Goal: Check status: Check status

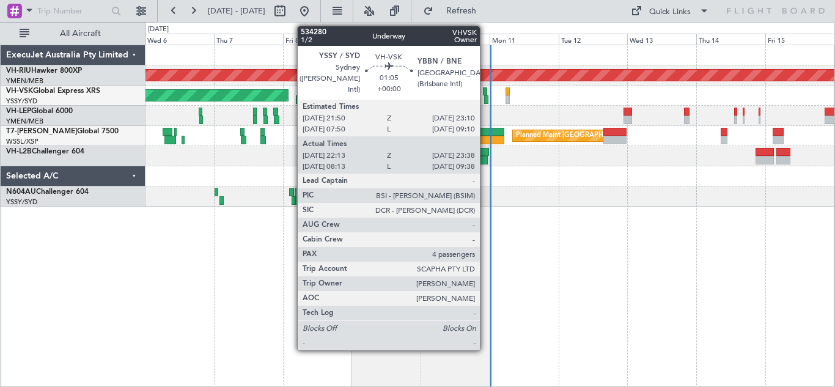
click at [485, 92] on div at bounding box center [485, 91] width 4 height 9
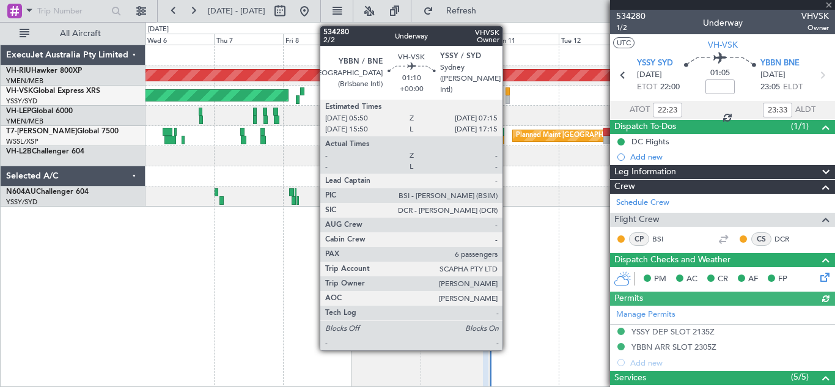
click at [508, 92] on div at bounding box center [507, 91] width 4 height 9
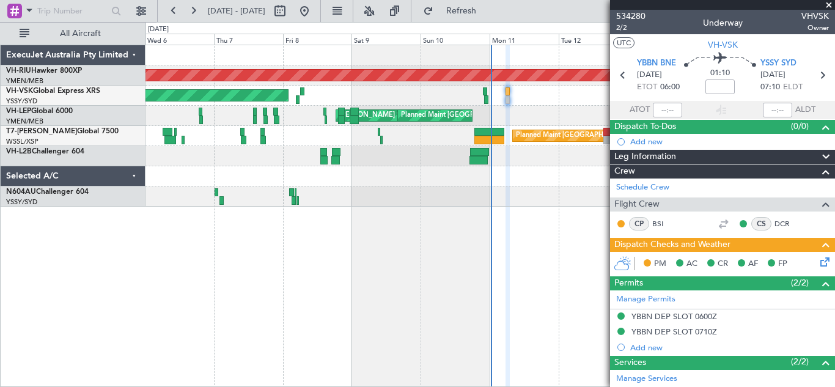
click at [828, 6] on span at bounding box center [829, 5] width 12 height 11
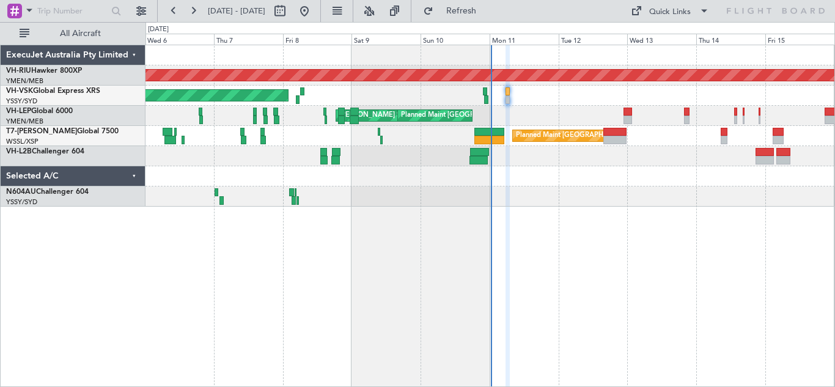
type input "0"
click at [177, 8] on button at bounding box center [174, 11] width 20 height 20
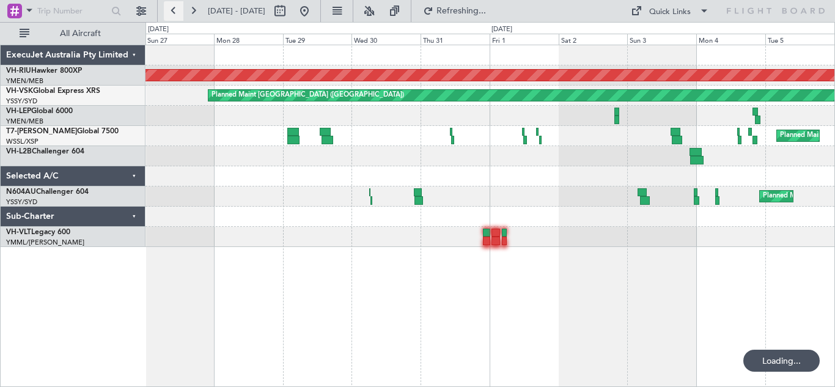
click at [177, 8] on button at bounding box center [174, 11] width 20 height 20
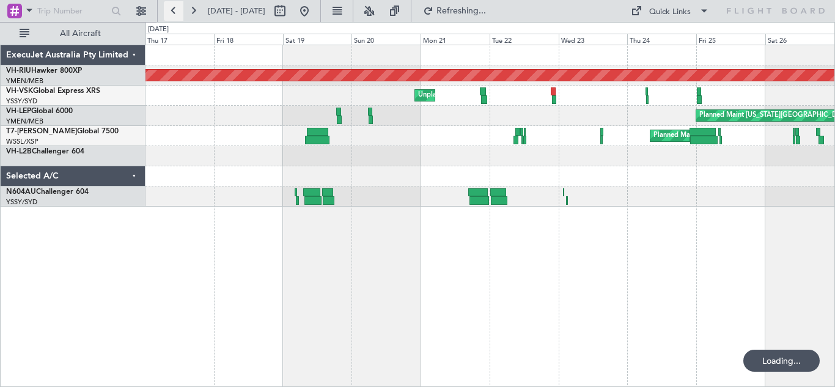
click at [177, 8] on button at bounding box center [174, 11] width 20 height 20
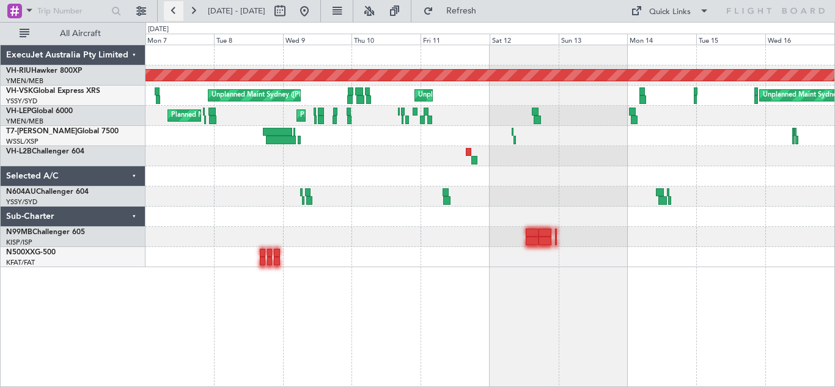
click at [177, 8] on button at bounding box center [174, 11] width 20 height 20
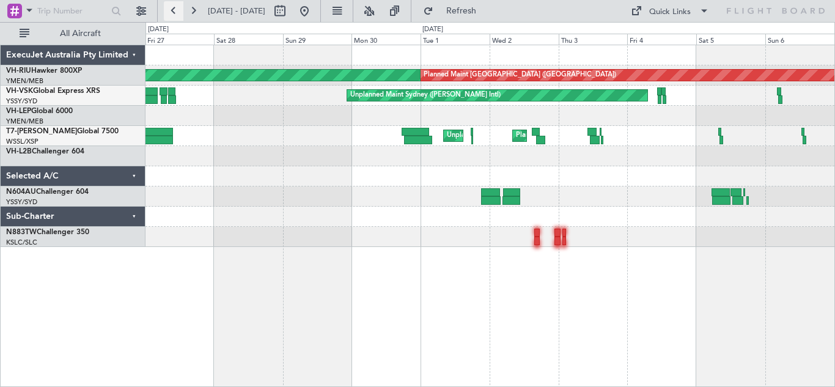
click at [175, 9] on button at bounding box center [174, 11] width 20 height 20
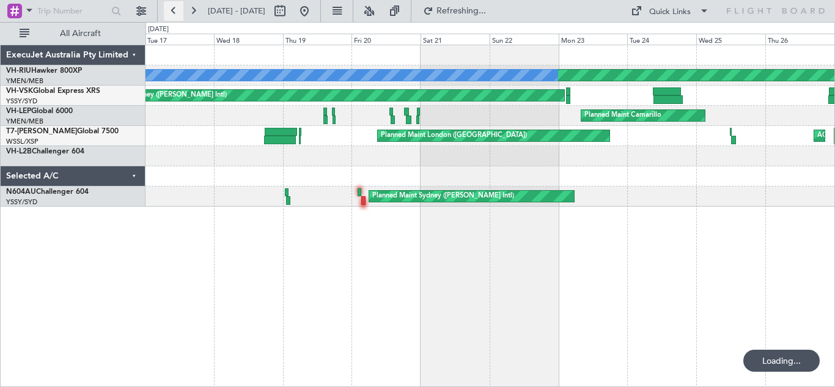
click at [175, 9] on button at bounding box center [174, 11] width 20 height 20
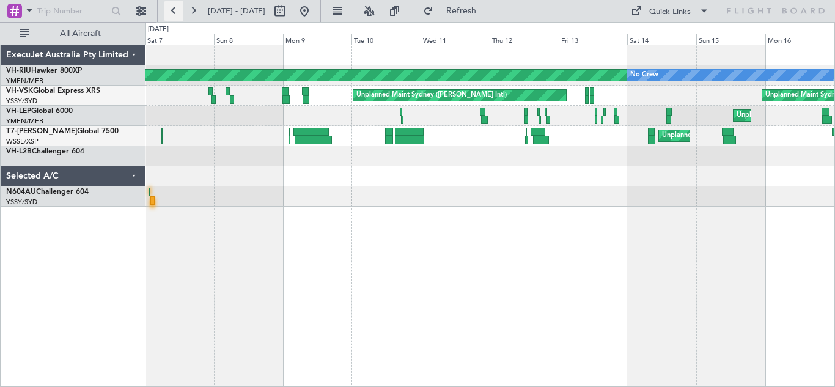
click at [174, 11] on button at bounding box center [174, 11] width 20 height 20
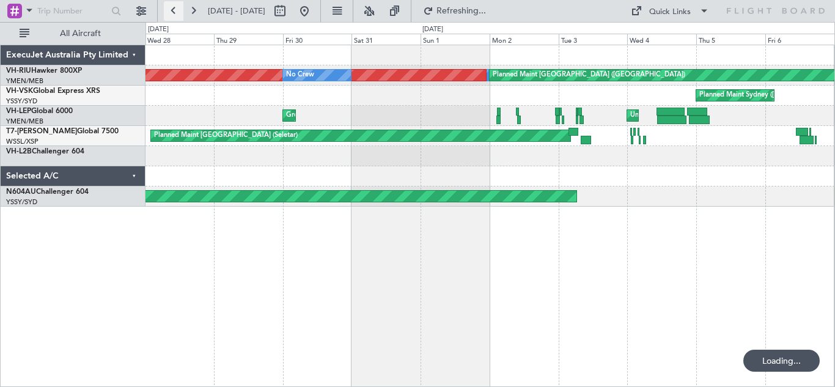
click at [174, 11] on button at bounding box center [174, 11] width 20 height 20
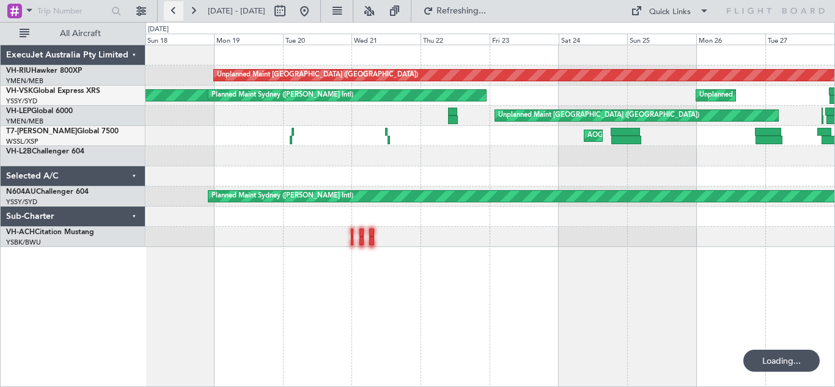
click at [174, 11] on button at bounding box center [174, 11] width 20 height 20
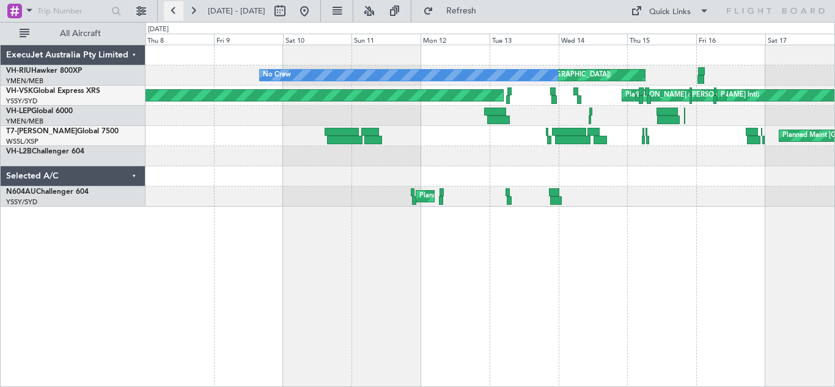
click at [174, 11] on button at bounding box center [174, 11] width 20 height 20
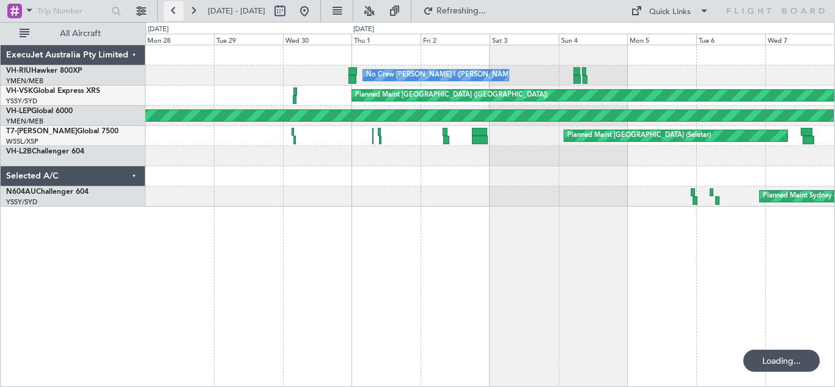
click at [174, 11] on button at bounding box center [174, 11] width 20 height 20
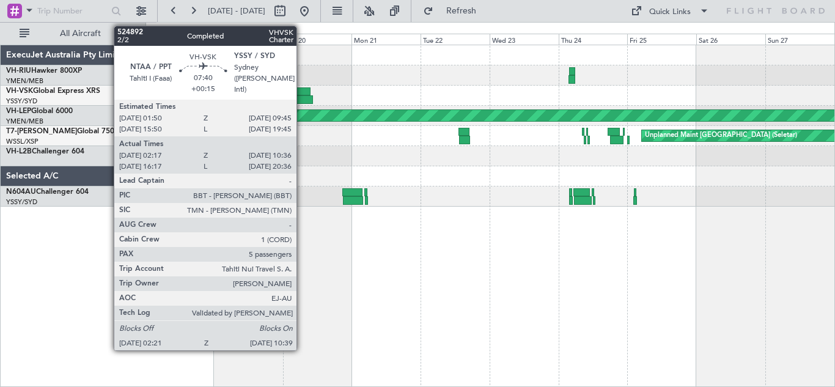
click at [302, 94] on div at bounding box center [298, 91] width 23 height 9
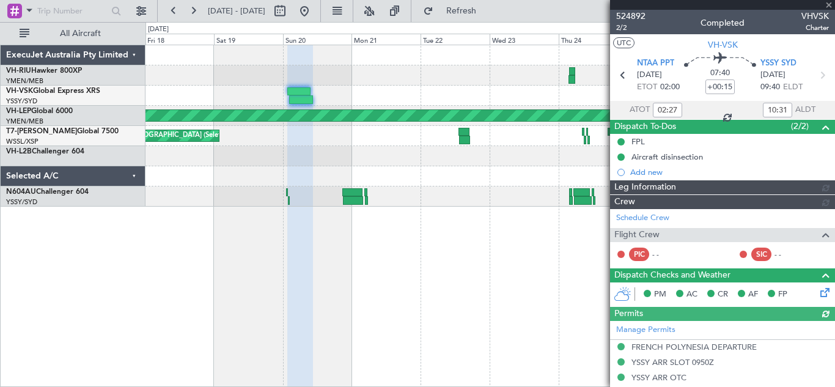
type input "[PERSON_NAME] (KYA)"
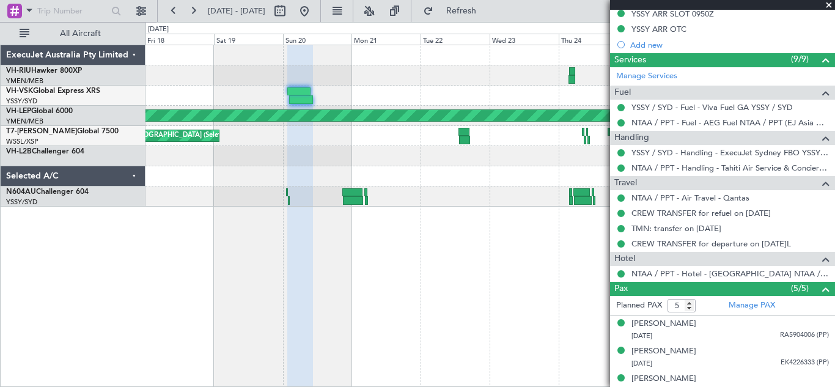
scroll to position [455, 0]
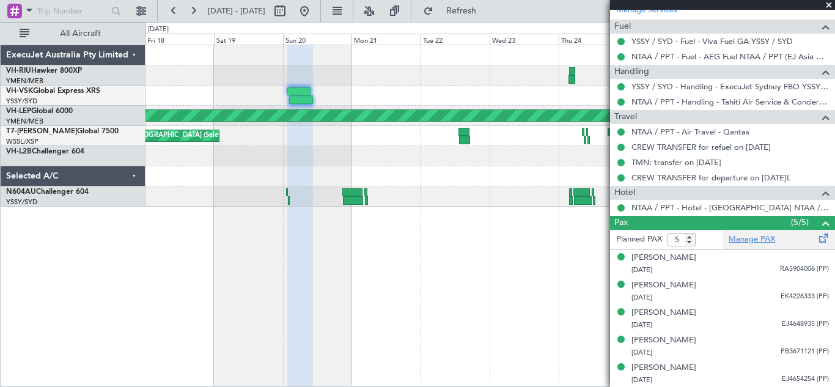
click at [743, 237] on link "Manage PAX" at bounding box center [752, 239] width 46 height 12
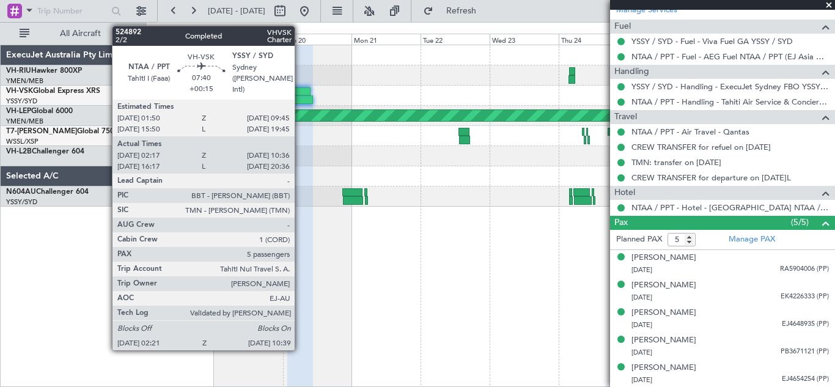
click at [300, 91] on div at bounding box center [298, 91] width 23 height 9
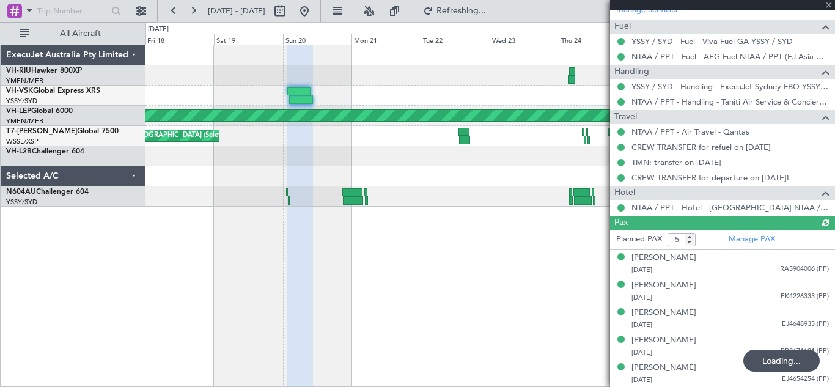
type input "[PERSON_NAME] (KYA)"
click at [193, 13] on button at bounding box center [193, 11] width 20 height 20
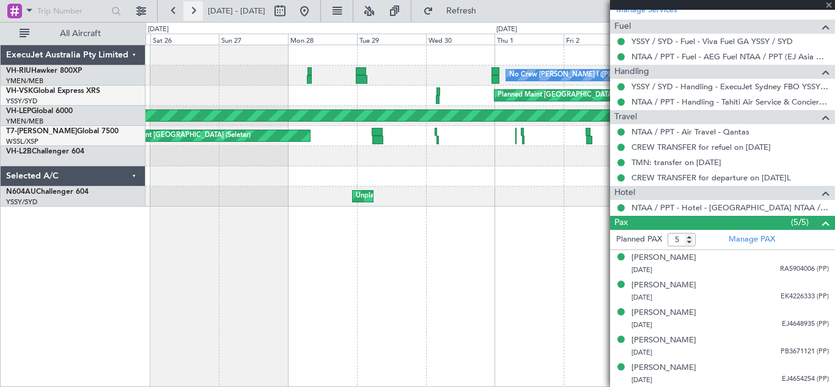
type input "[PERSON_NAME] (KYA)"
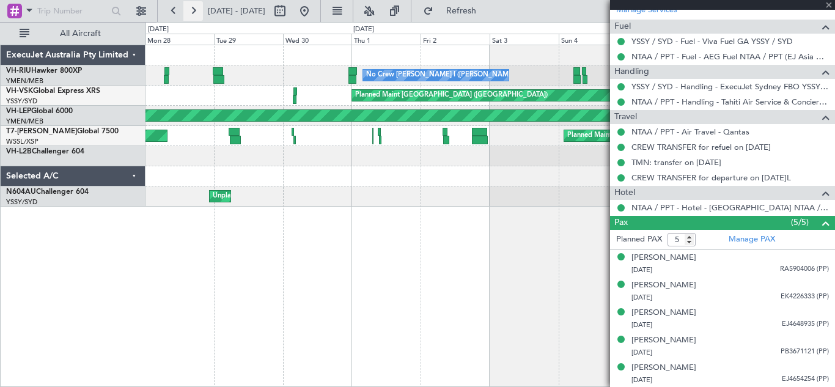
click at [193, 13] on button at bounding box center [193, 11] width 20 height 20
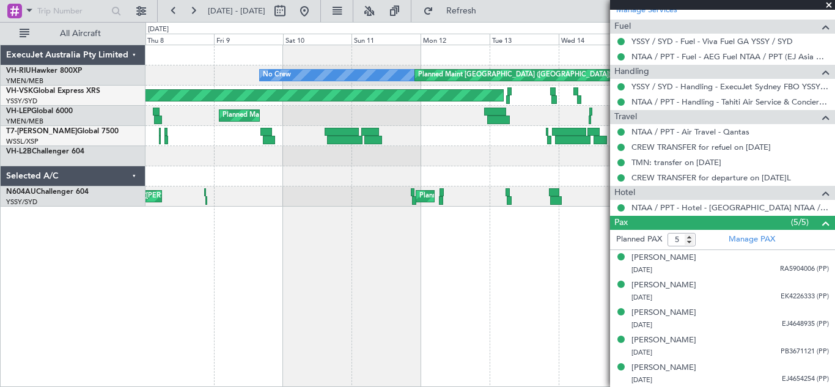
click at [827, 4] on span at bounding box center [829, 5] width 12 height 11
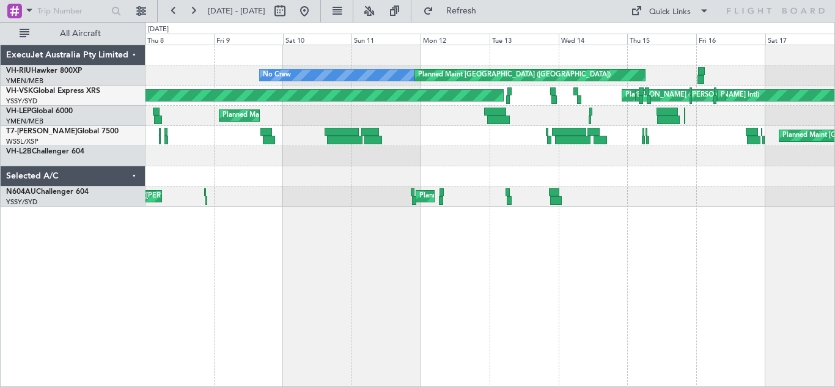
type input "0"
click at [197, 12] on button at bounding box center [193, 11] width 20 height 20
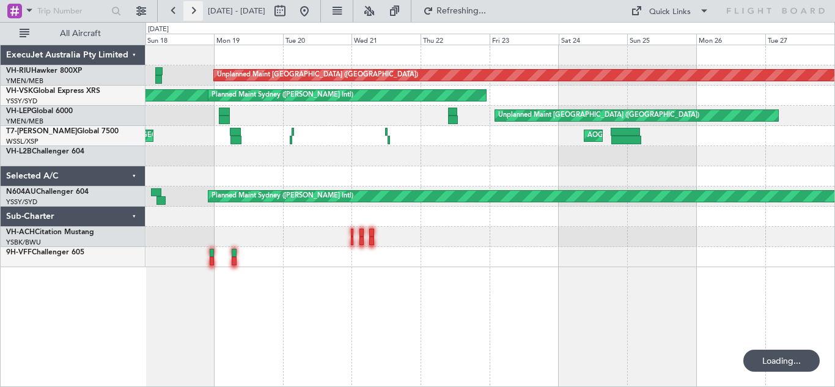
click at [197, 12] on button at bounding box center [193, 11] width 20 height 20
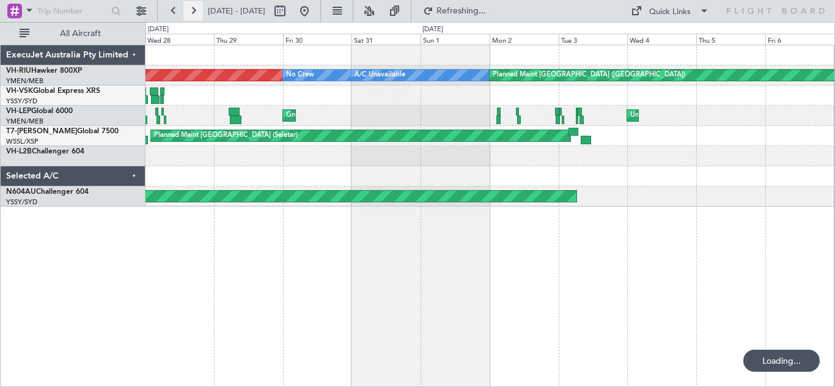
click at [197, 12] on button at bounding box center [193, 11] width 20 height 20
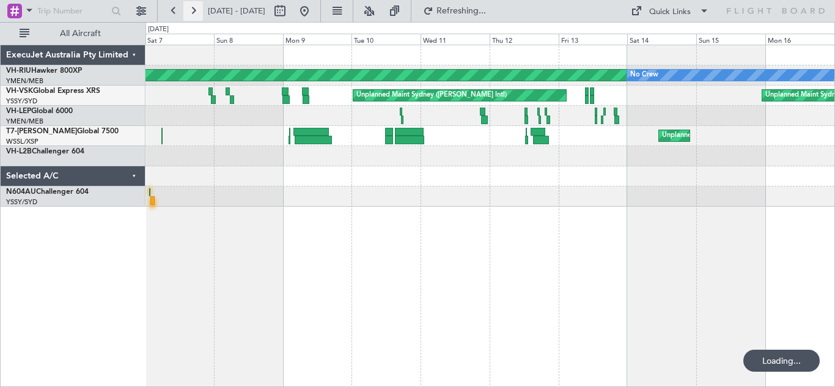
click at [197, 12] on button at bounding box center [193, 11] width 20 height 20
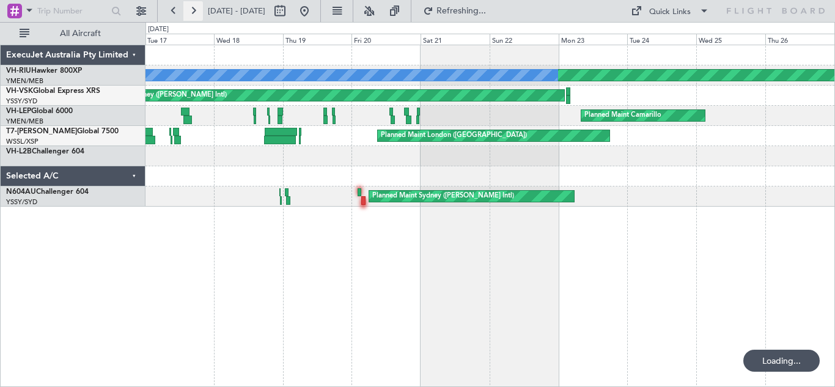
click at [197, 12] on button at bounding box center [193, 11] width 20 height 20
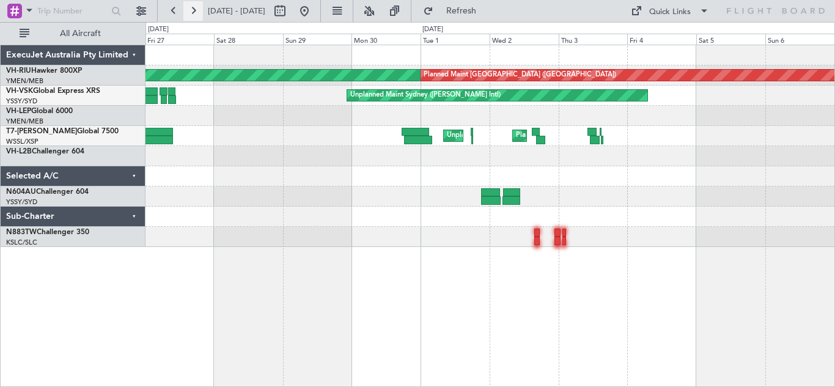
click at [197, 12] on button at bounding box center [193, 11] width 20 height 20
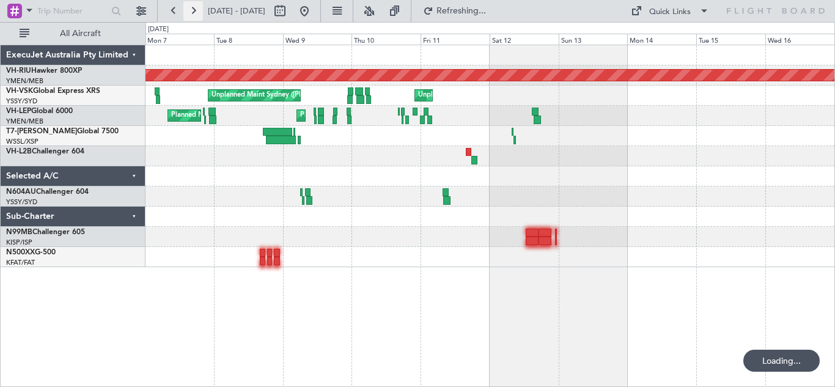
click at [197, 12] on button at bounding box center [193, 11] width 20 height 20
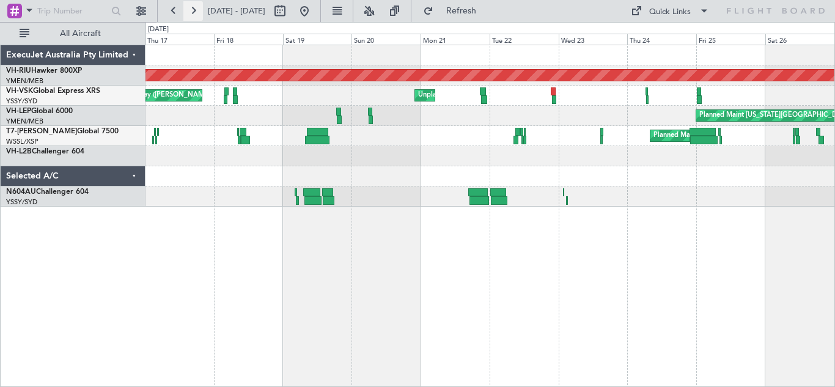
click at [197, 12] on button at bounding box center [193, 11] width 20 height 20
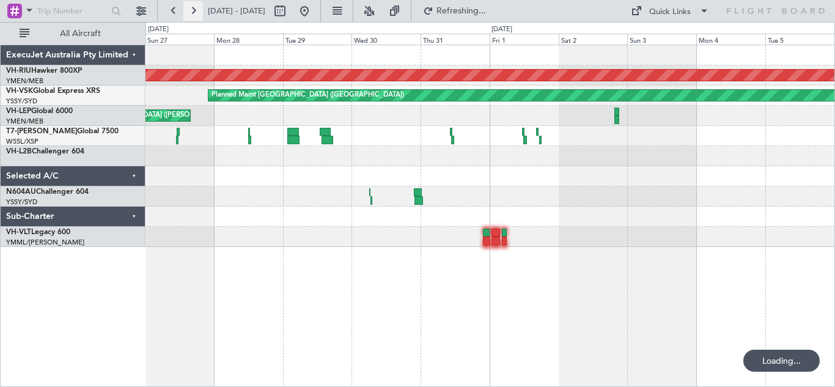
click at [197, 12] on button at bounding box center [193, 11] width 20 height 20
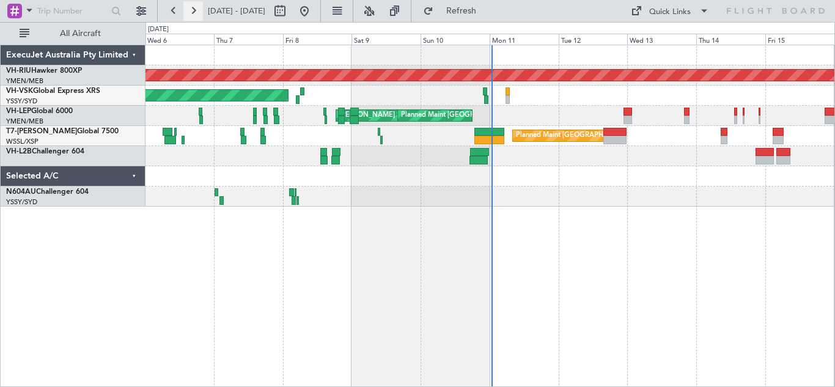
click at [194, 9] on button at bounding box center [193, 11] width 20 height 20
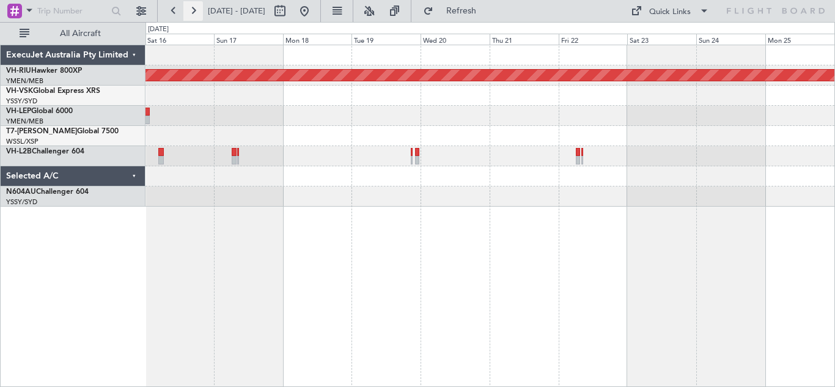
click at [194, 9] on button at bounding box center [193, 11] width 20 height 20
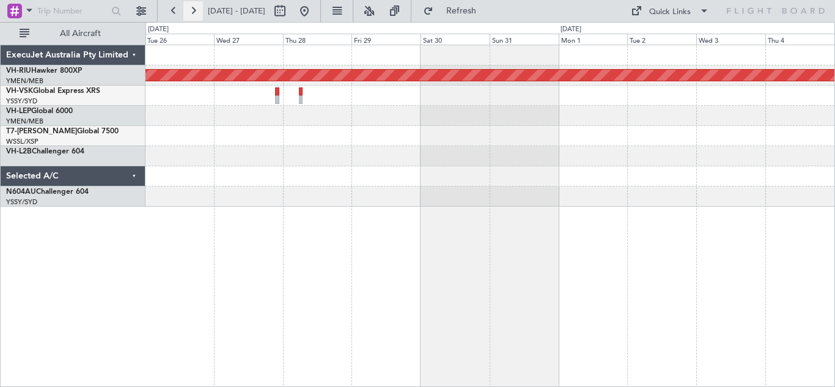
click at [191, 12] on button at bounding box center [193, 11] width 20 height 20
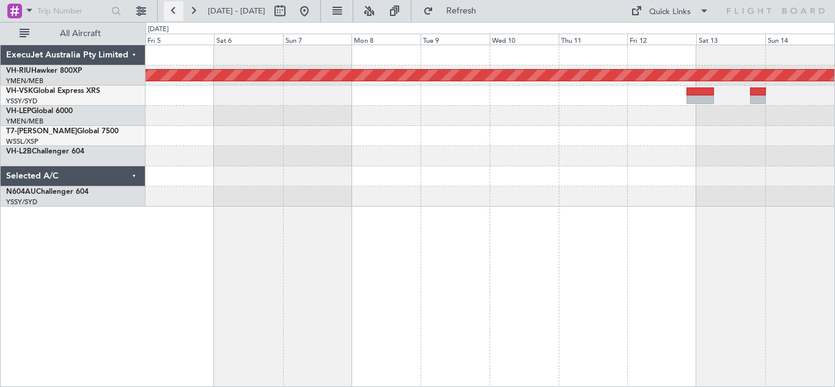
click at [176, 13] on button at bounding box center [174, 11] width 20 height 20
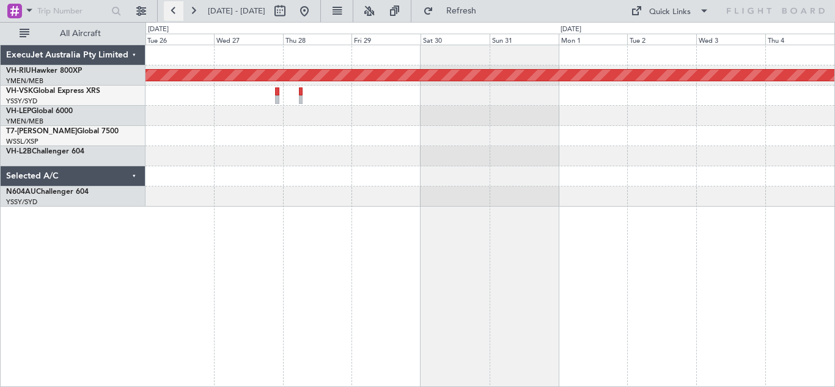
click at [176, 13] on button at bounding box center [174, 11] width 20 height 20
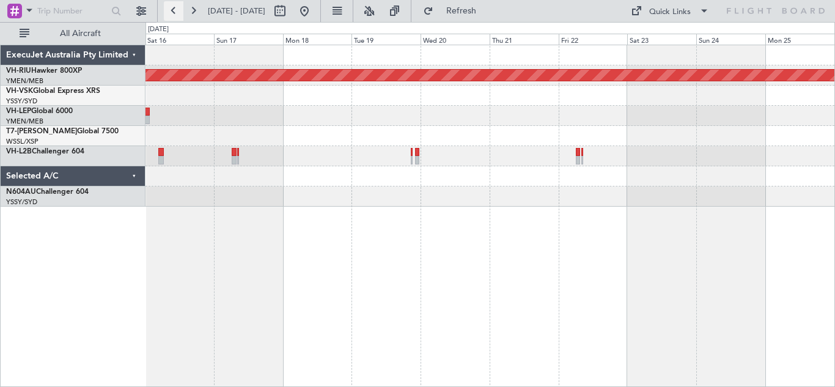
click at [176, 13] on button at bounding box center [174, 11] width 20 height 20
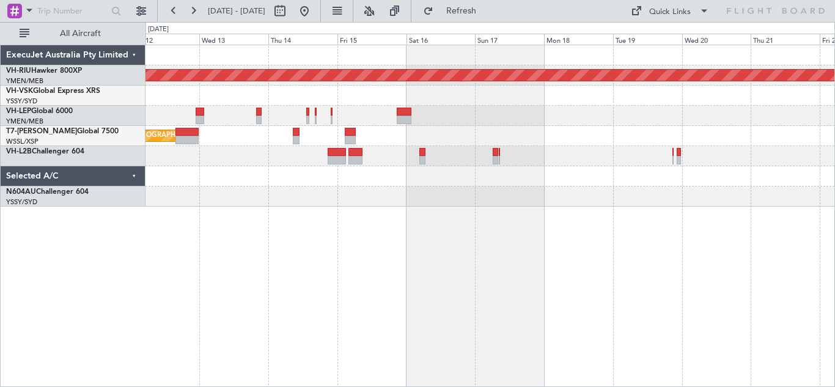
click at [199, 215] on div "Planned Maint [GEOGRAPHIC_DATA] ([GEOGRAPHIC_DATA]) Planned Maint [GEOGRAPHIC_D…" at bounding box center [489, 216] width 689 height 342
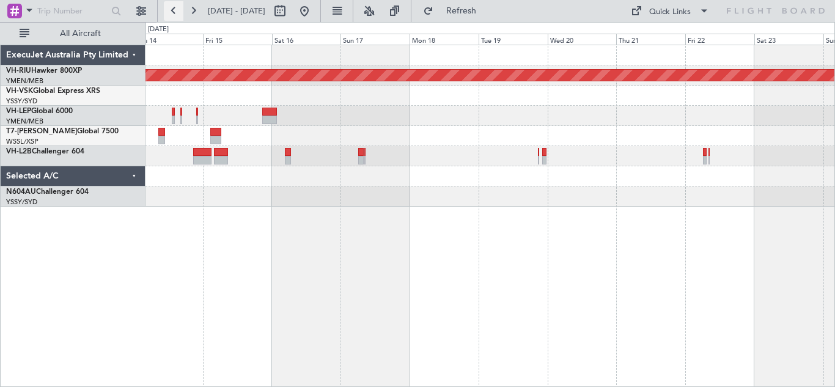
click at [171, 7] on button at bounding box center [174, 11] width 20 height 20
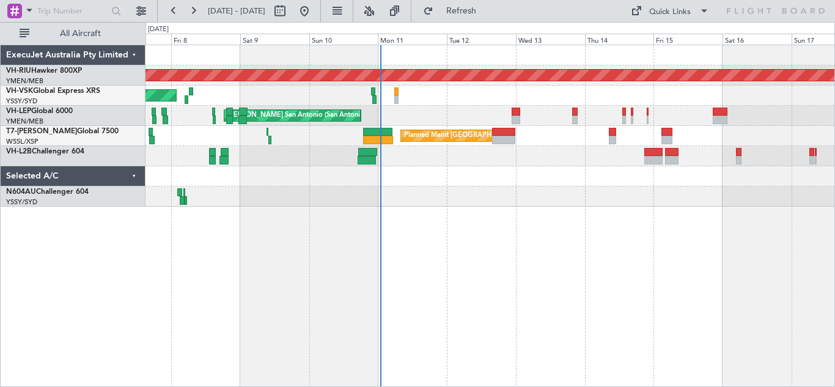
click at [469, 279] on div "Planned Maint [GEOGRAPHIC_DATA] ([GEOGRAPHIC_DATA]) Planned Maint [GEOGRAPHIC_D…" at bounding box center [489, 216] width 689 height 342
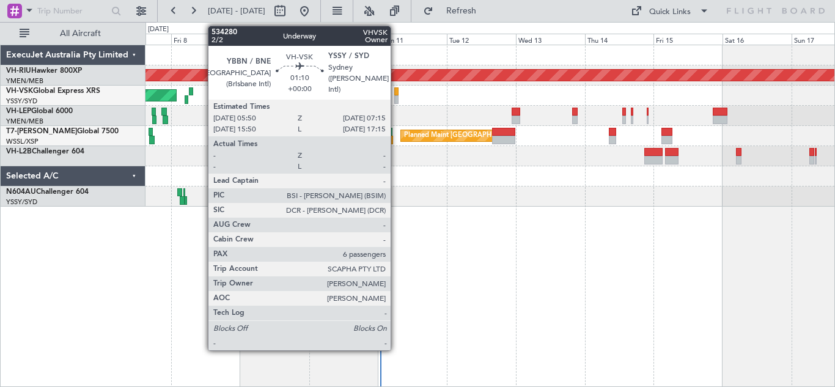
click at [396, 93] on div at bounding box center [396, 91] width 4 height 9
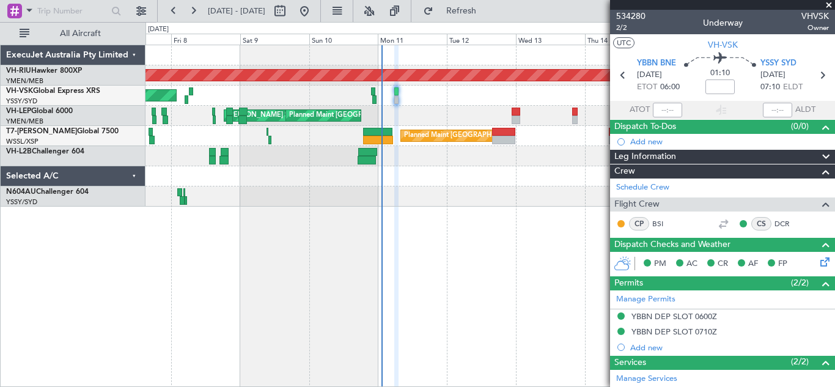
click at [826, 7] on span at bounding box center [829, 5] width 12 height 11
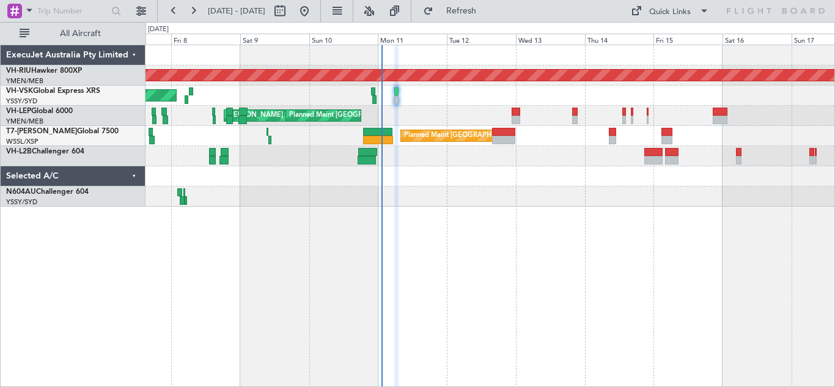
type input "0"
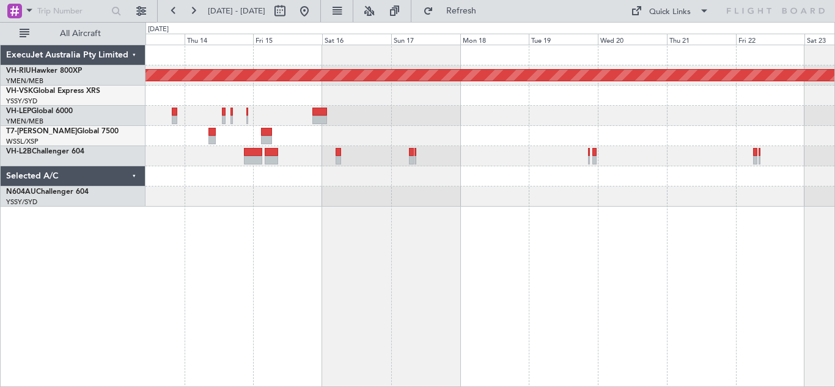
click at [391, 119] on div at bounding box center [489, 116] width 689 height 20
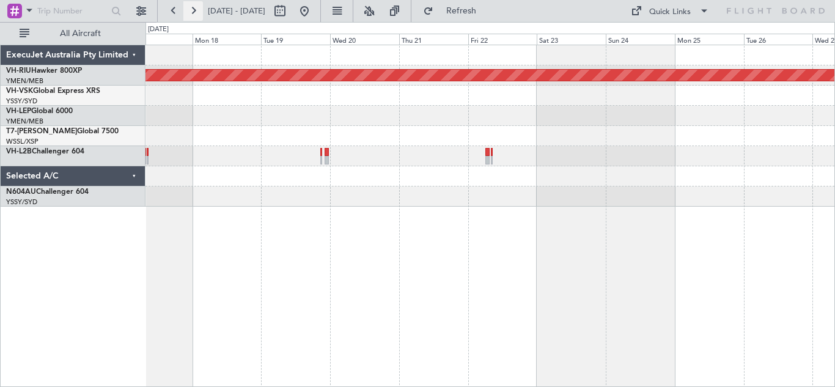
click at [196, 10] on button at bounding box center [193, 11] width 20 height 20
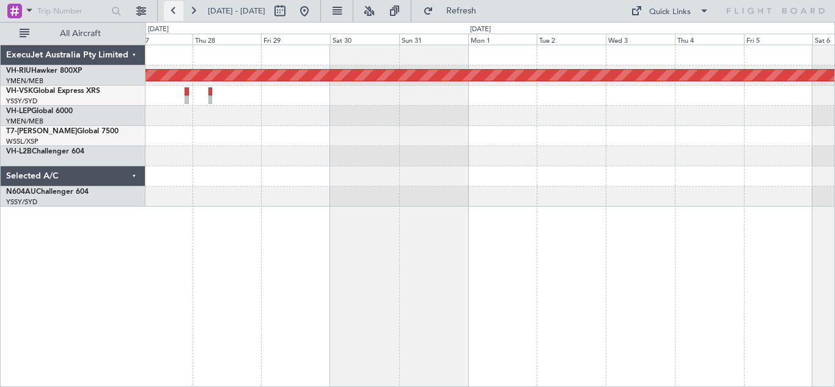
click at [175, 11] on button at bounding box center [174, 11] width 20 height 20
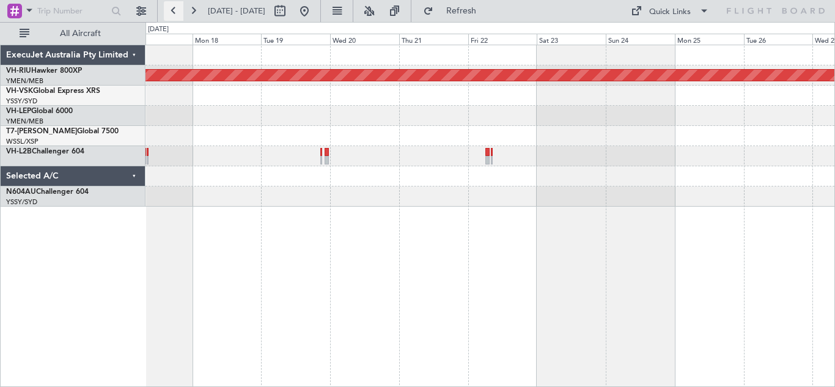
click at [175, 11] on button at bounding box center [174, 11] width 20 height 20
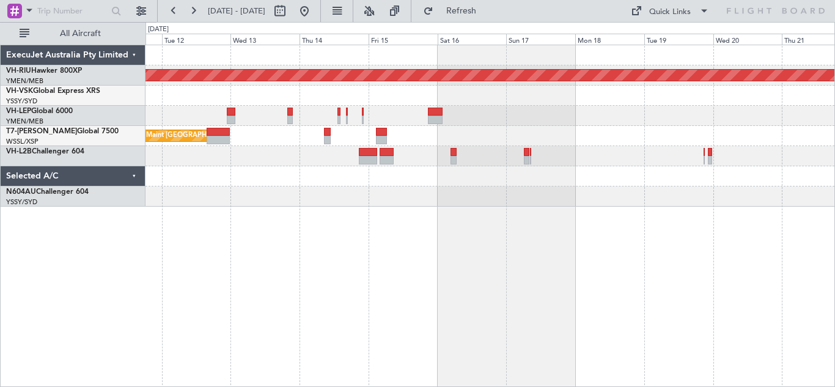
click at [479, 147] on div "Planned Maint [GEOGRAPHIC_DATA] ([GEOGRAPHIC_DATA]) Planned Maint [GEOGRAPHIC_D…" at bounding box center [489, 125] width 689 height 161
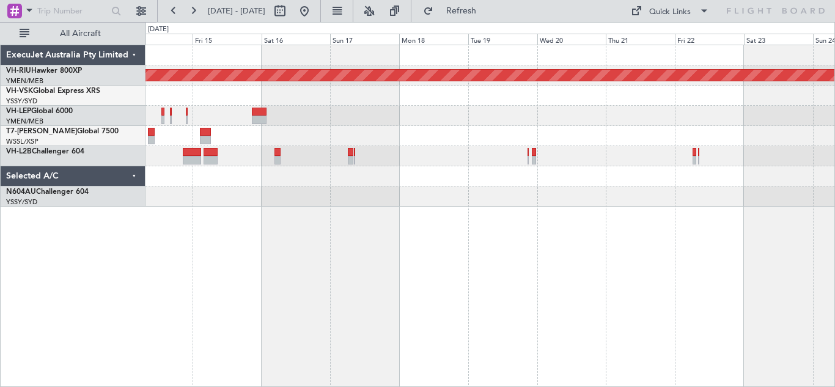
click at [493, 115] on div at bounding box center [489, 116] width 689 height 20
click at [700, 116] on div at bounding box center [489, 116] width 689 height 20
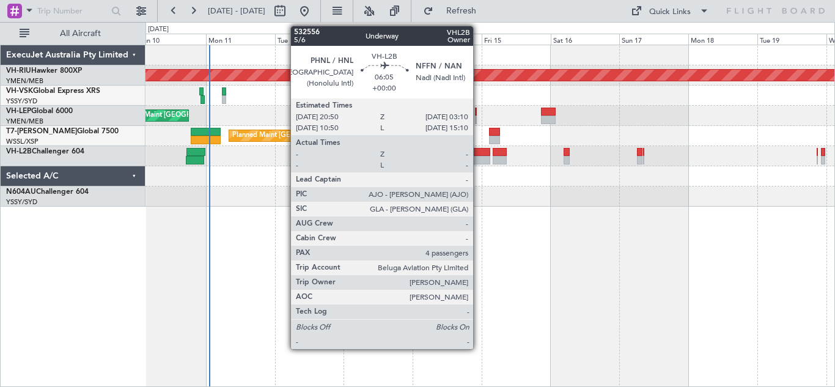
click at [479, 161] on div at bounding box center [481, 160] width 18 height 9
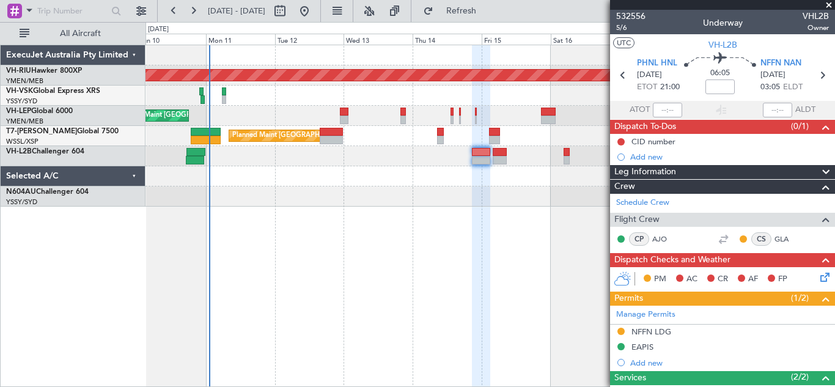
click at [830, 4] on span at bounding box center [829, 5] width 12 height 11
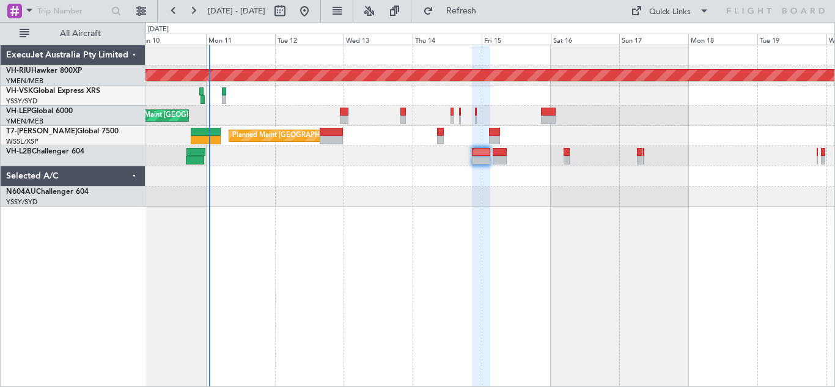
type input "0"
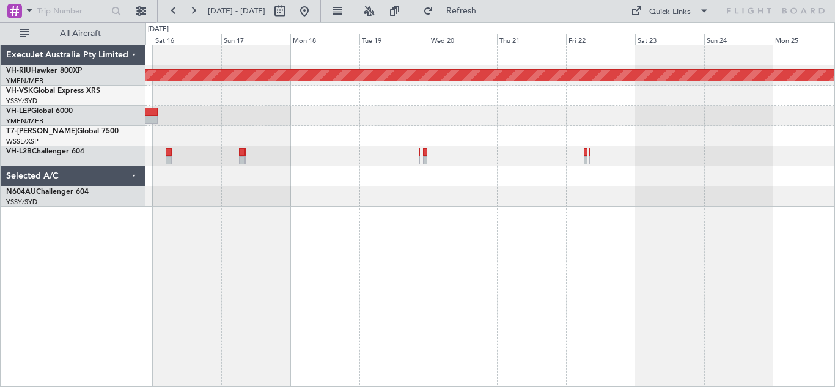
click at [376, 204] on div "Planned Maint [GEOGRAPHIC_DATA] ([GEOGRAPHIC_DATA])" at bounding box center [489, 125] width 689 height 161
click at [176, 15] on button at bounding box center [174, 11] width 20 height 20
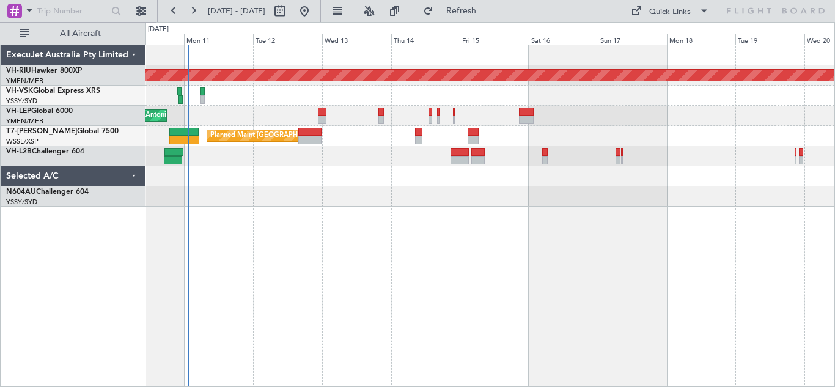
click at [303, 282] on div "Planned Maint [GEOGRAPHIC_DATA] ([GEOGRAPHIC_DATA]) Planned Maint [GEOGRAPHIC_D…" at bounding box center [489, 216] width 689 height 342
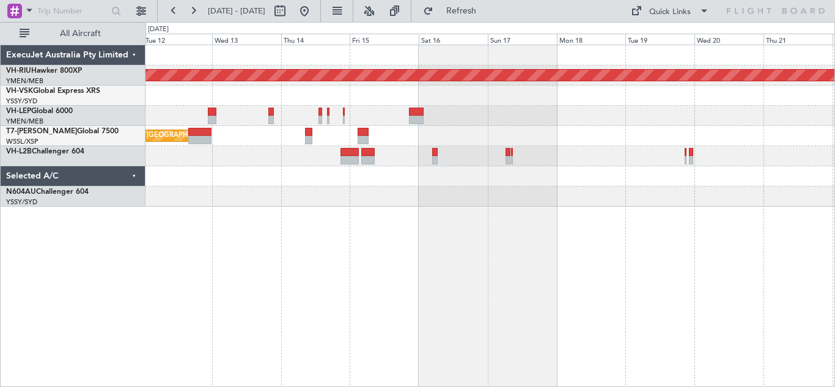
click at [511, 113] on div "Planned Maint [GEOGRAPHIC_DATA] ([GEOGRAPHIC_DATA]) Planned Maint [GEOGRAPHIC_D…" at bounding box center [489, 125] width 689 height 161
click at [196, 13] on button at bounding box center [193, 11] width 20 height 20
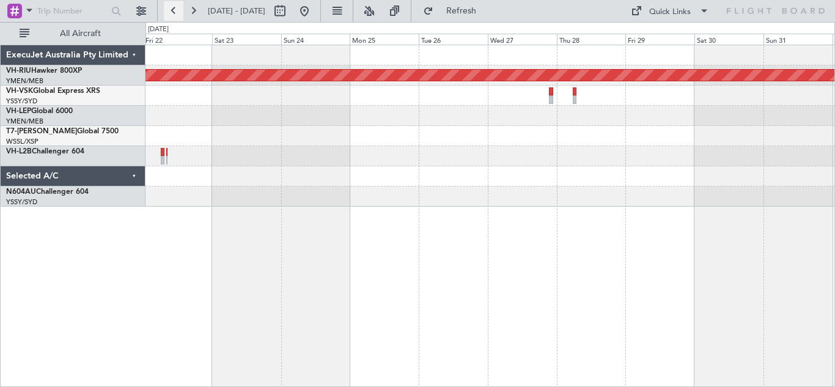
click at [172, 9] on button at bounding box center [174, 11] width 20 height 20
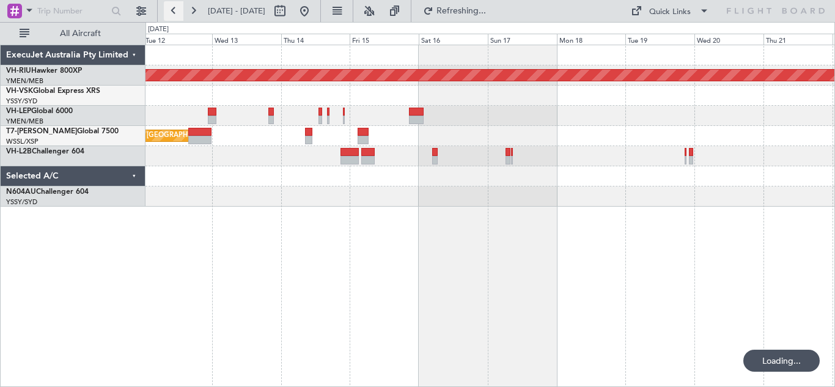
click at [172, 9] on button at bounding box center [174, 11] width 20 height 20
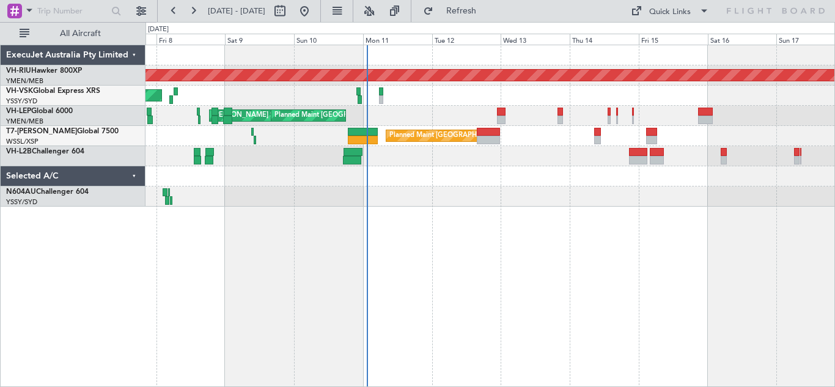
click at [322, 204] on div "Planned Maint [GEOGRAPHIC_DATA] ([GEOGRAPHIC_DATA]) Planned Maint [GEOGRAPHIC_D…" at bounding box center [489, 216] width 689 height 342
click at [196, 11] on button at bounding box center [193, 11] width 20 height 20
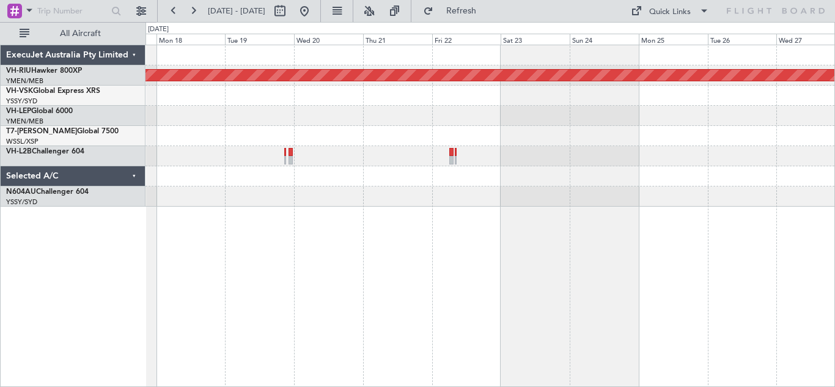
click at [556, 260] on div "Planned Maint [GEOGRAPHIC_DATA] ([GEOGRAPHIC_DATA])" at bounding box center [489, 216] width 689 height 342
click at [196, 10] on button at bounding box center [193, 11] width 20 height 20
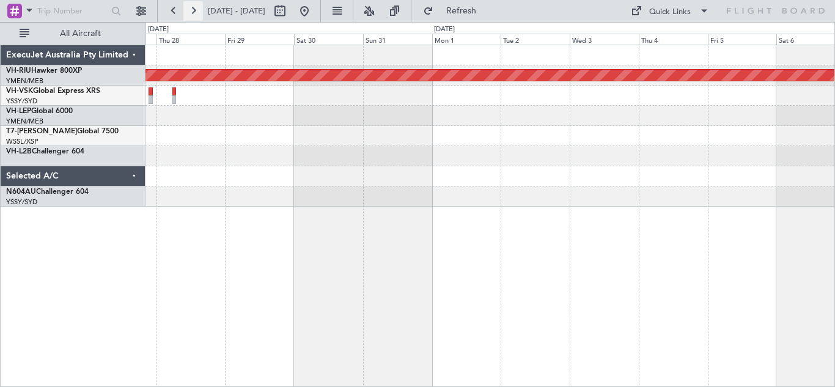
click at [196, 10] on button at bounding box center [193, 11] width 20 height 20
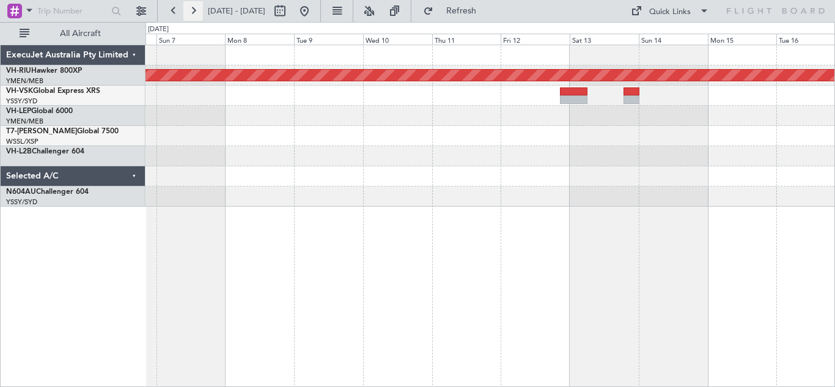
click at [196, 10] on button at bounding box center [193, 11] width 20 height 20
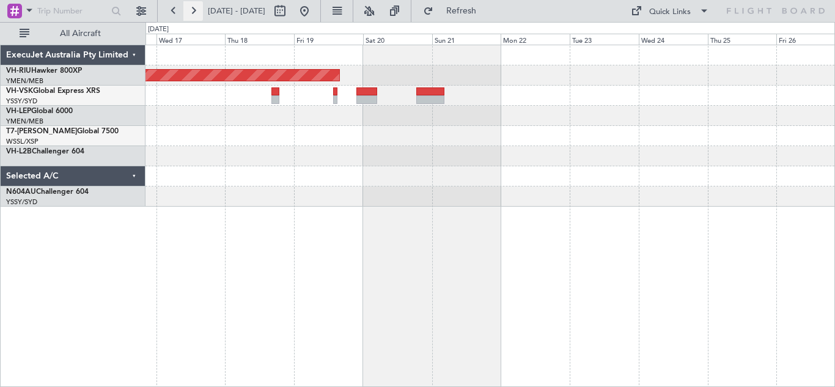
click at [196, 10] on button at bounding box center [193, 11] width 20 height 20
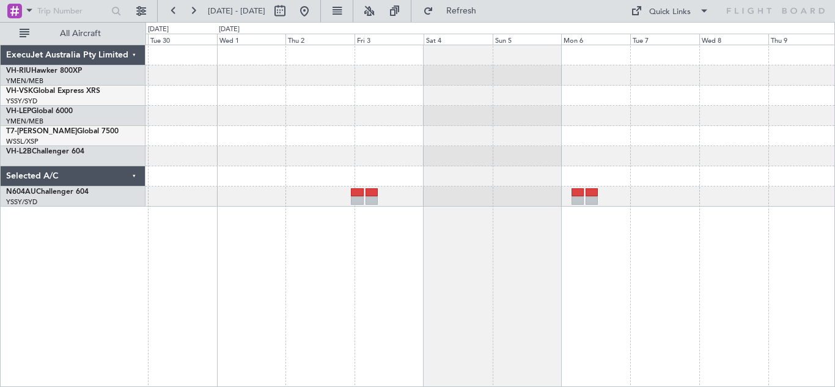
click at [478, 167] on div at bounding box center [489, 125] width 689 height 161
drag, startPoint x: 692, startPoint y: 172, endPoint x: 579, endPoint y: 179, distance: 113.3
click at [466, 142] on div at bounding box center [489, 136] width 689 height 20
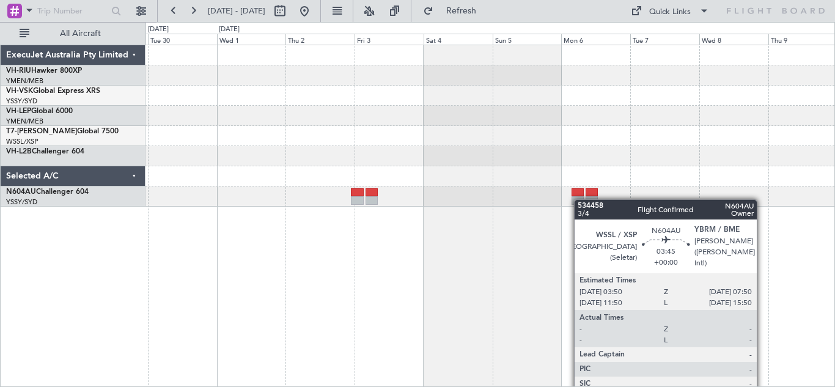
click at [580, 199] on div at bounding box center [577, 200] width 12 height 9
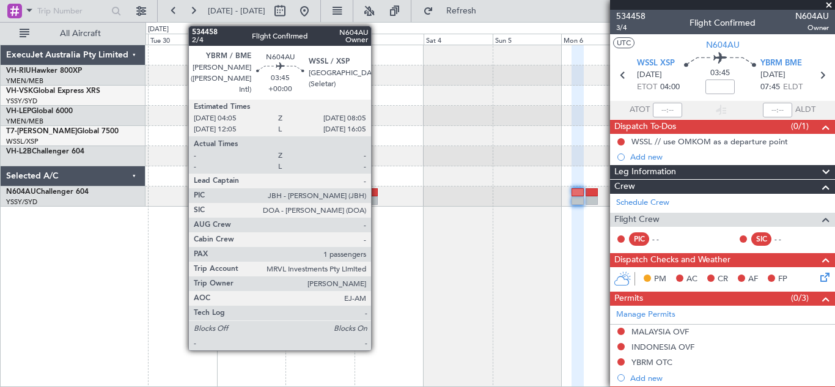
click at [376, 197] on div at bounding box center [371, 200] width 12 height 9
